Goal: Find specific page/section: Find specific page/section

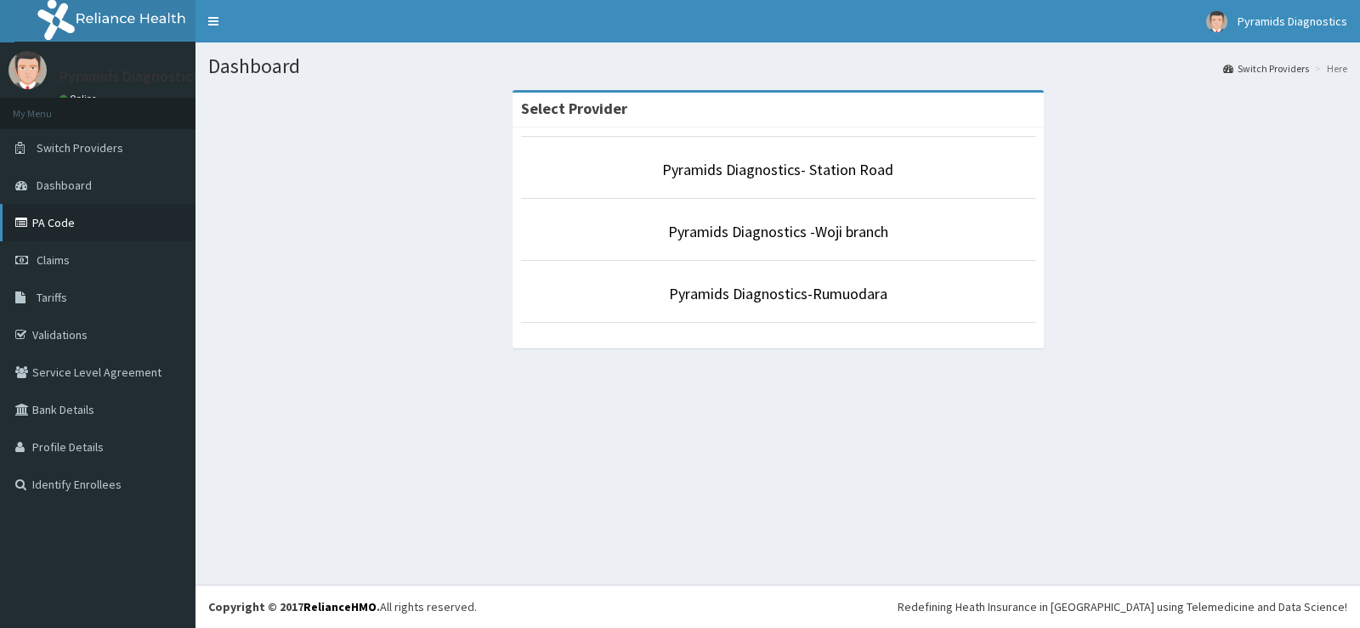
click at [62, 218] on link "PA Code" at bounding box center [98, 222] width 196 height 37
click at [73, 229] on link "PA Code" at bounding box center [98, 222] width 196 height 37
click at [56, 237] on link "PA Code" at bounding box center [98, 222] width 196 height 37
